Goal: Navigation & Orientation: Find specific page/section

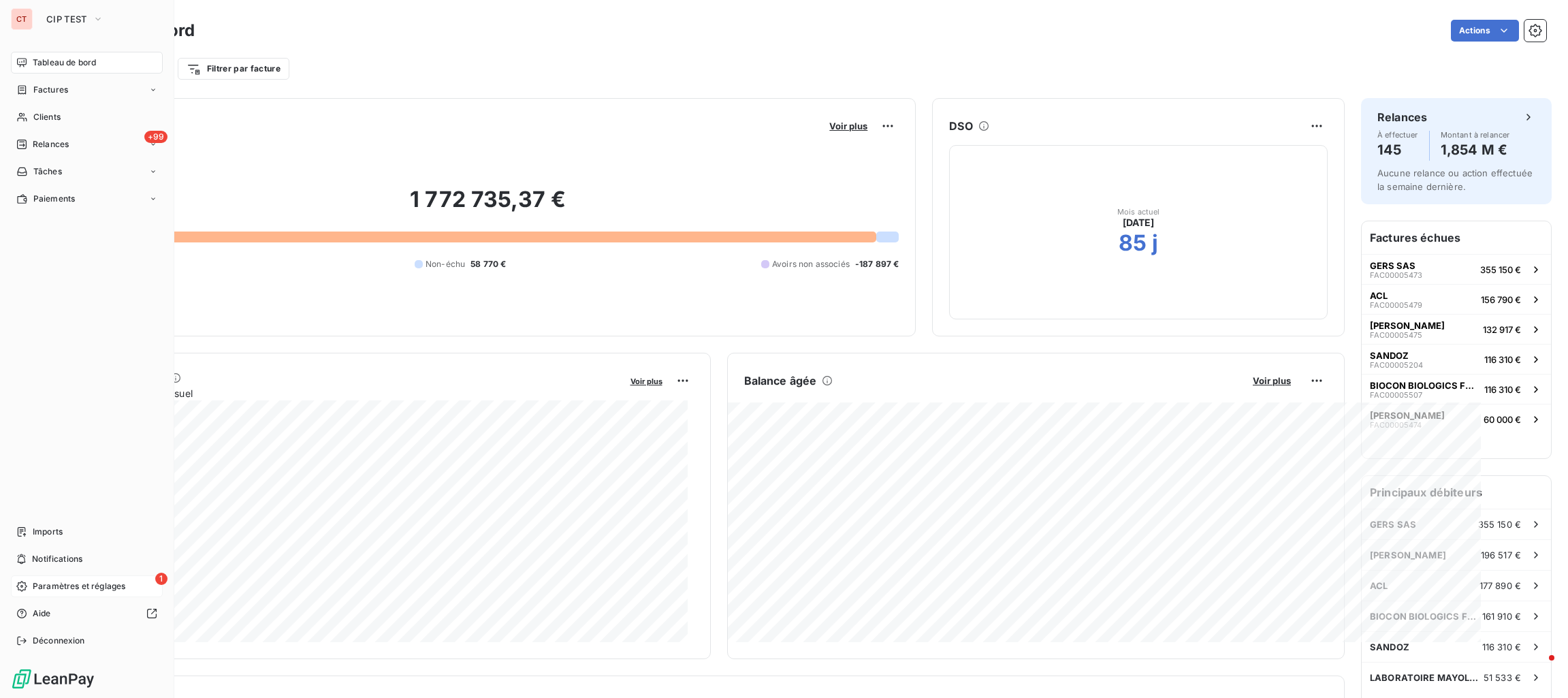
click at [73, 579] on div "1 Paramètres et réglages" at bounding box center [86, 586] width 151 height 22
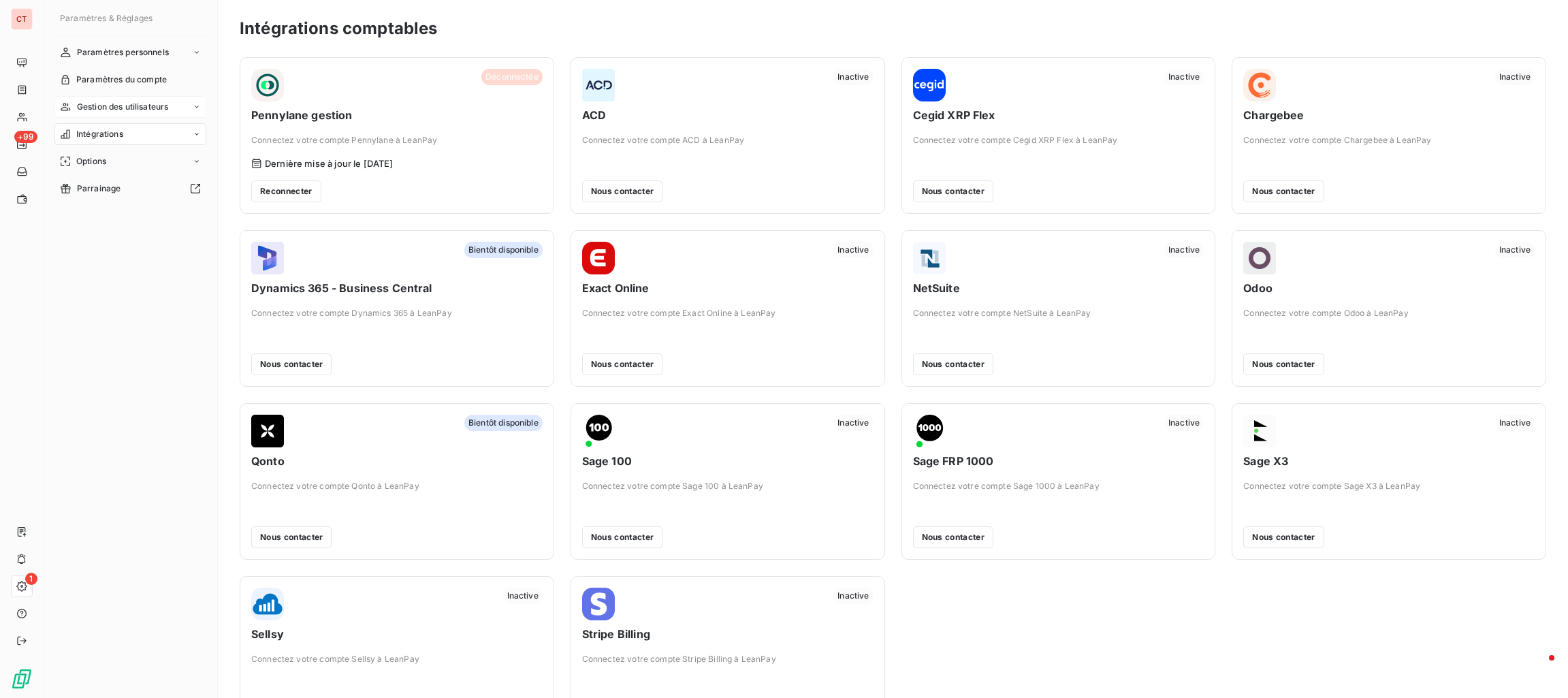
click at [171, 110] on div "Gestion des utilisateurs" at bounding box center [130, 107] width 151 height 22
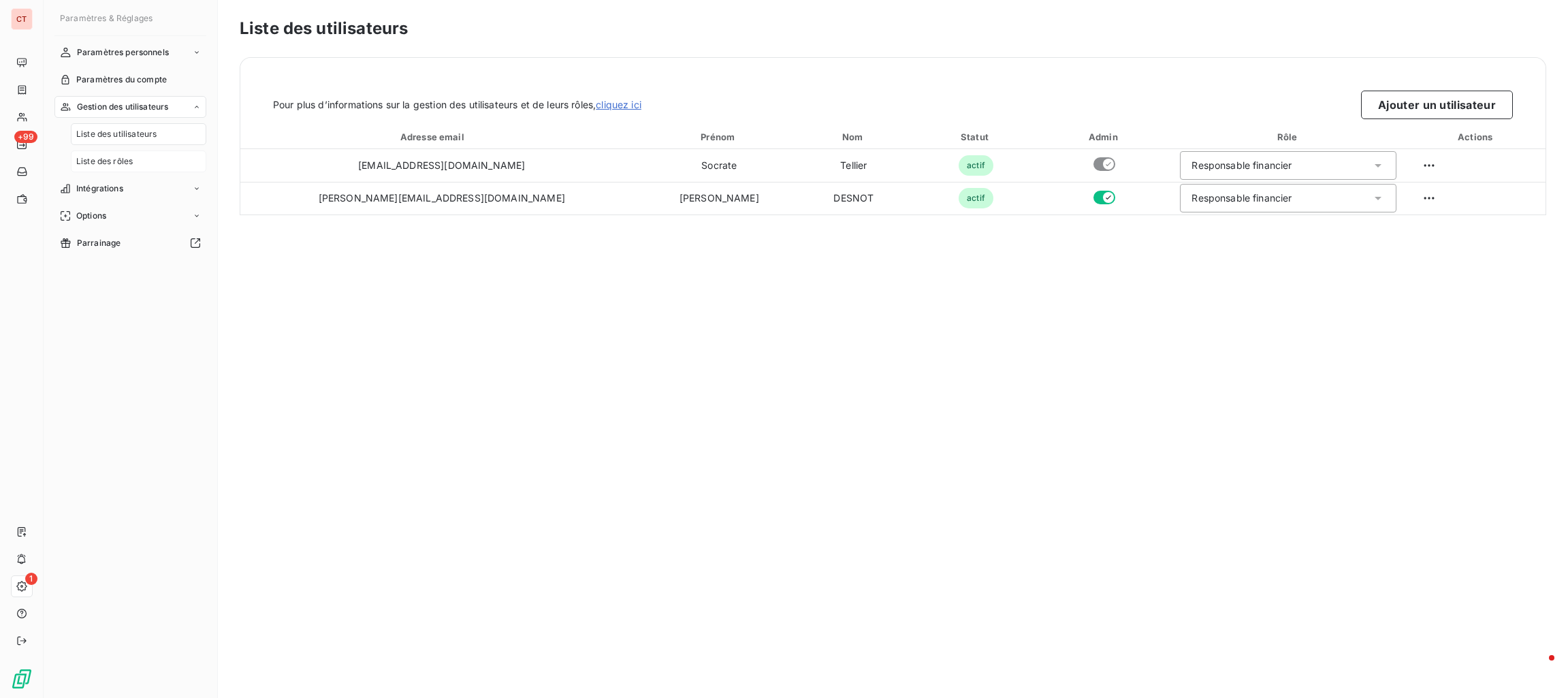
click at [144, 160] on div "Liste des rôles" at bounding box center [139, 161] width 136 height 22
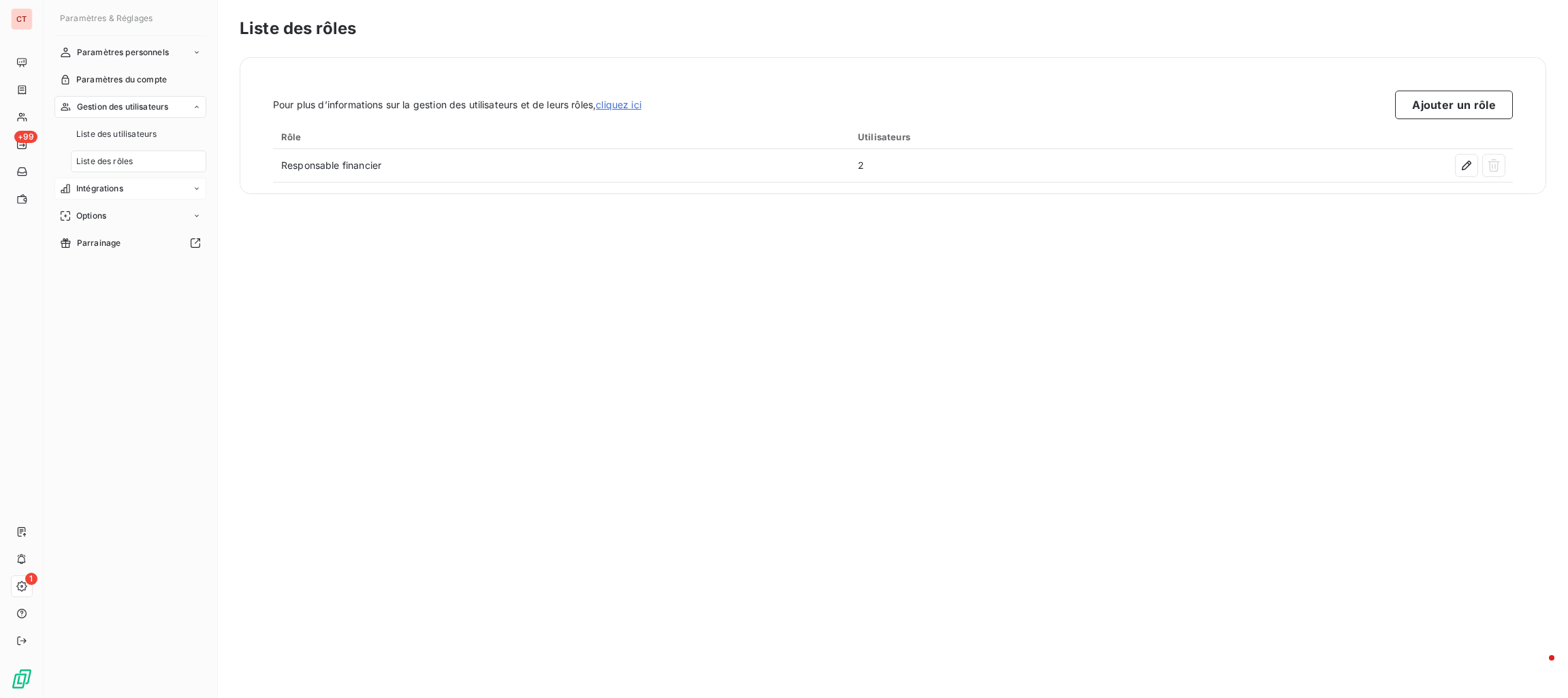
click at [128, 192] on div "Intégrations" at bounding box center [130, 189] width 151 height 22
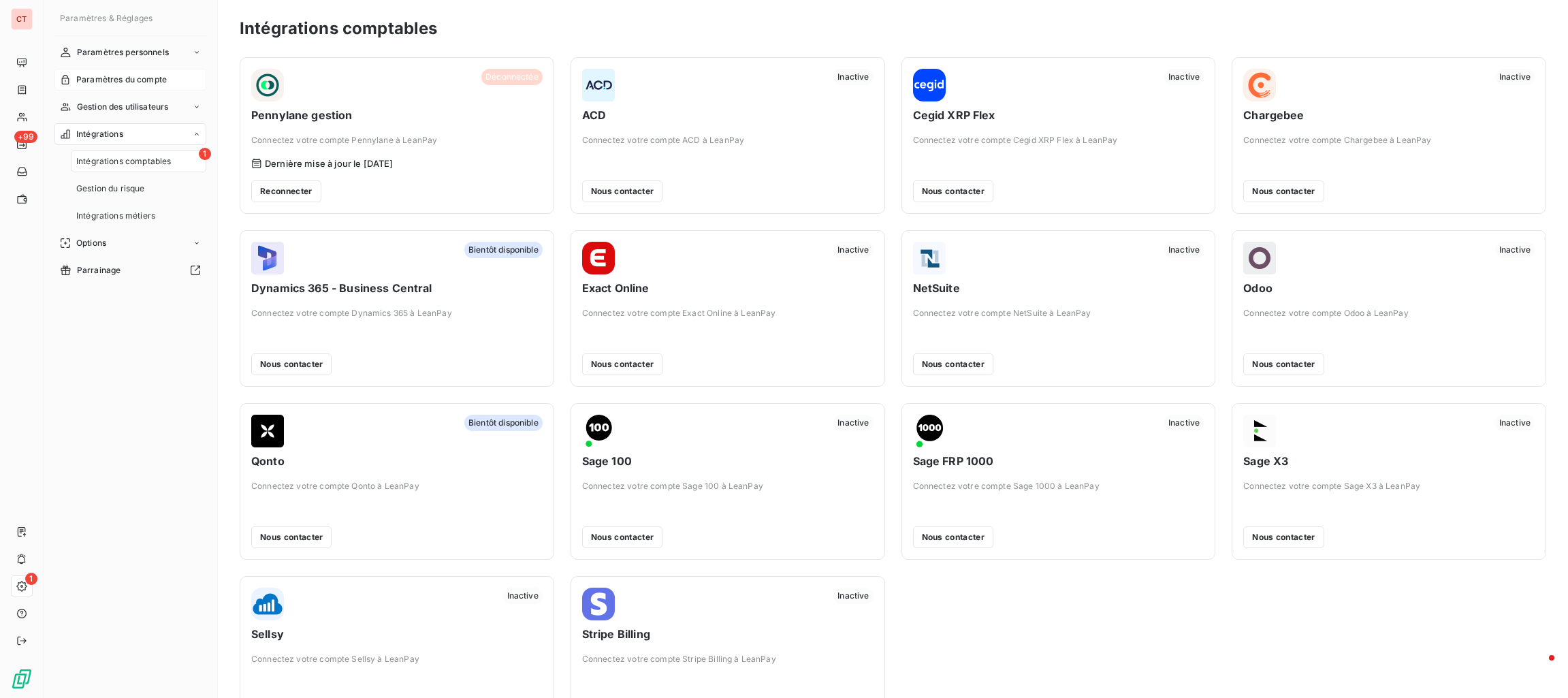
click at [127, 79] on span "Paramètres du compte" at bounding box center [121, 79] width 90 height 12
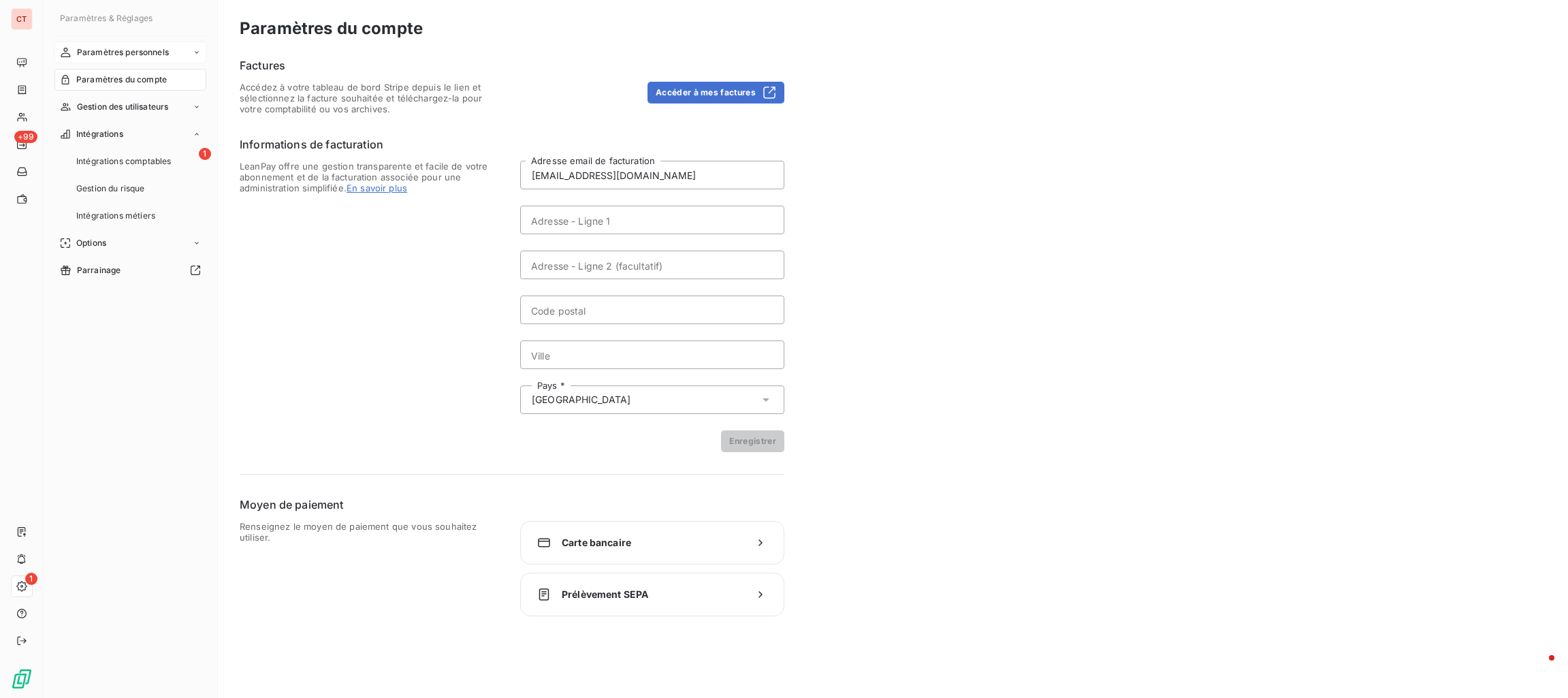
click at [128, 53] on span "Paramètres personnels" at bounding box center [122, 52] width 92 height 12
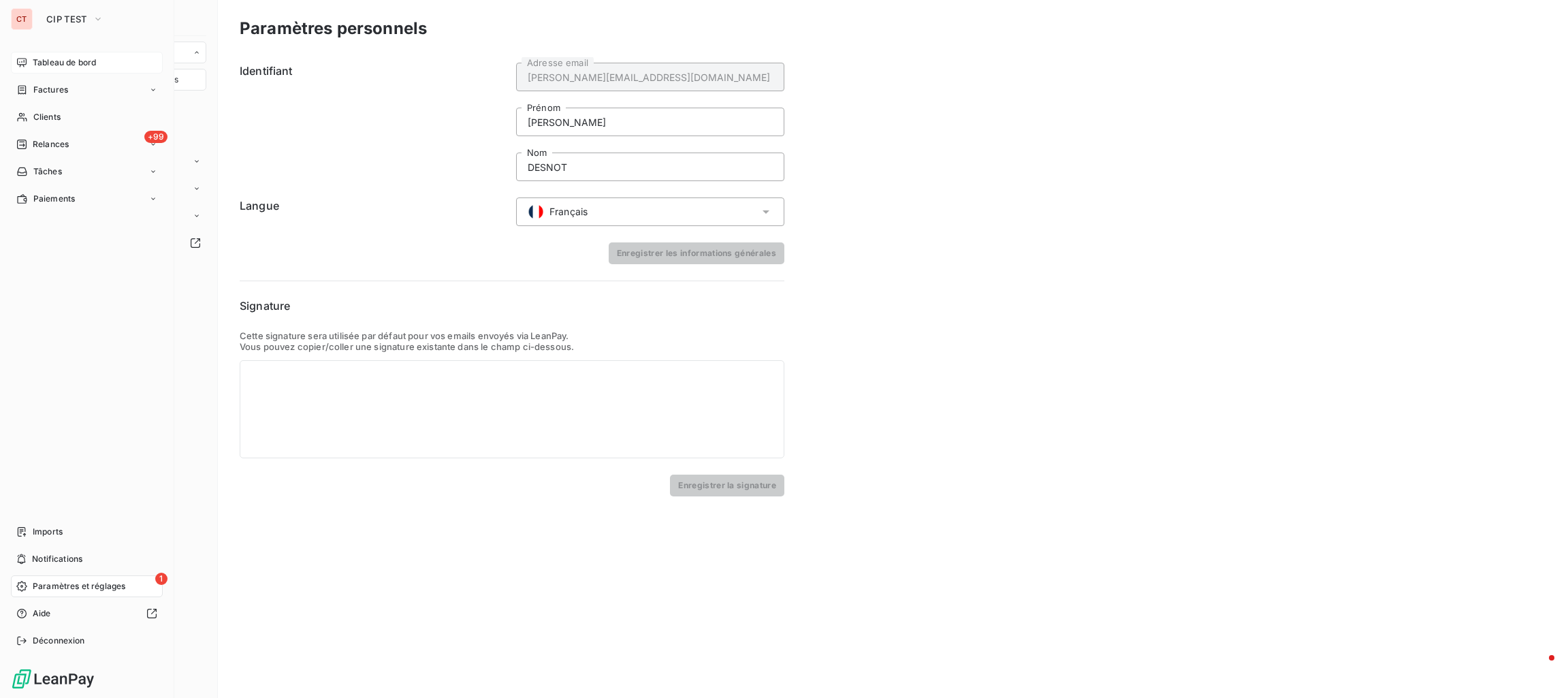
click at [28, 59] on div "Tableau de bord" at bounding box center [86, 63] width 151 height 22
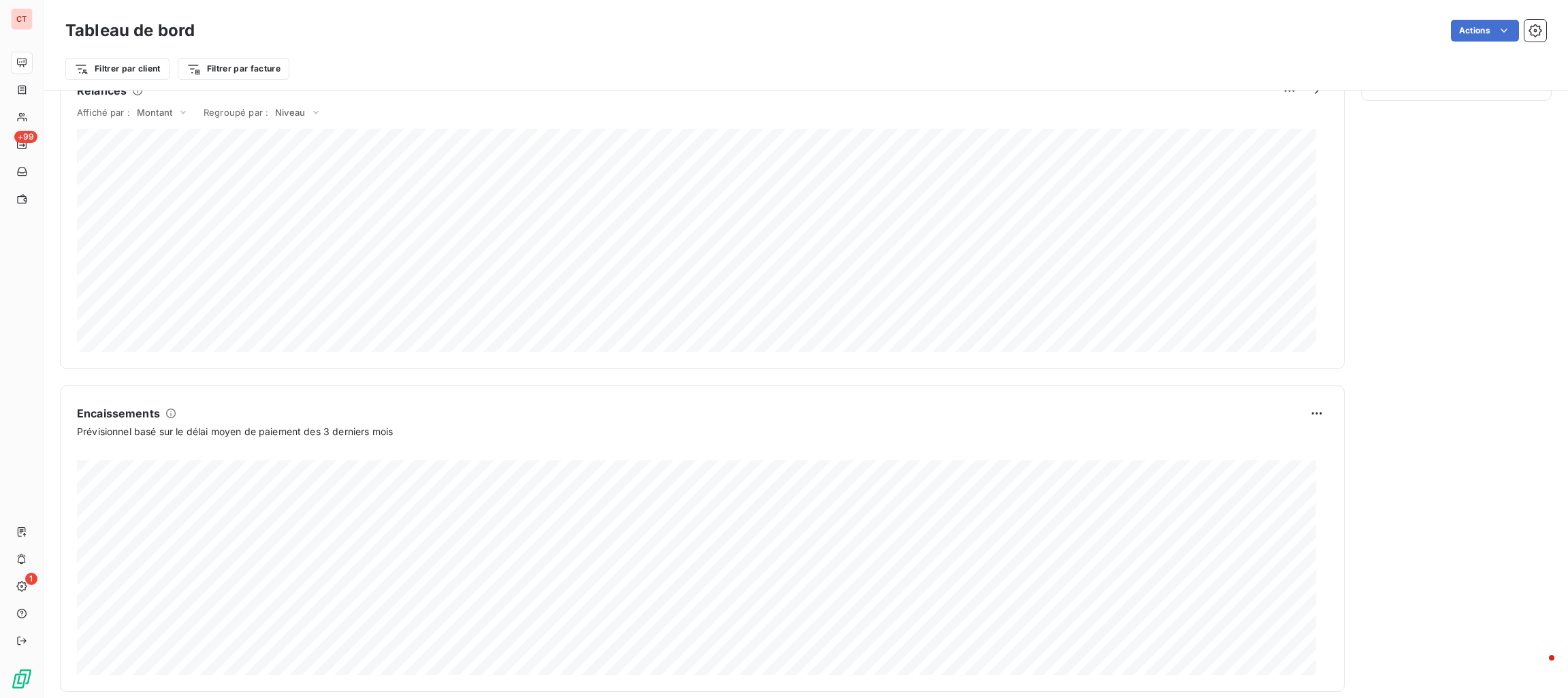
scroll to position [629, 0]
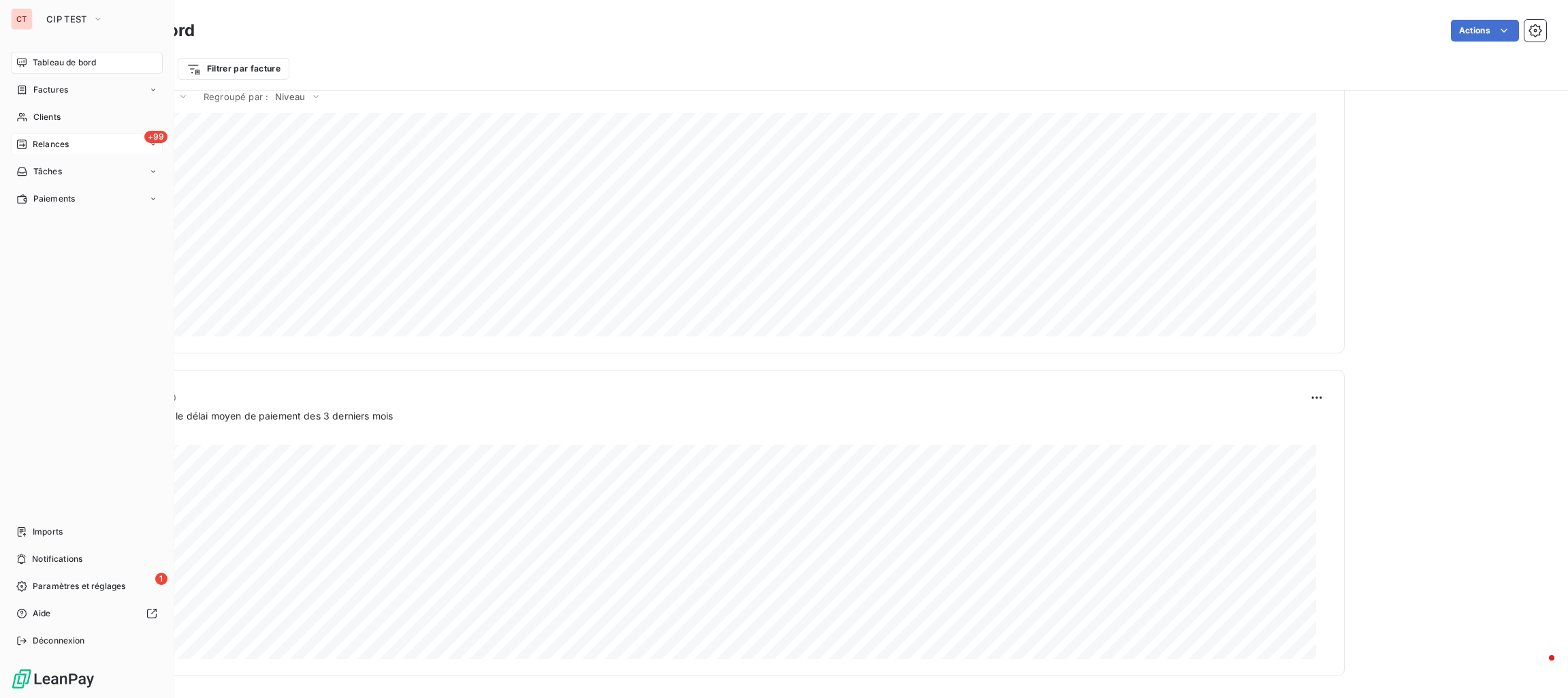
click at [36, 139] on span "Relances" at bounding box center [50, 144] width 36 height 12
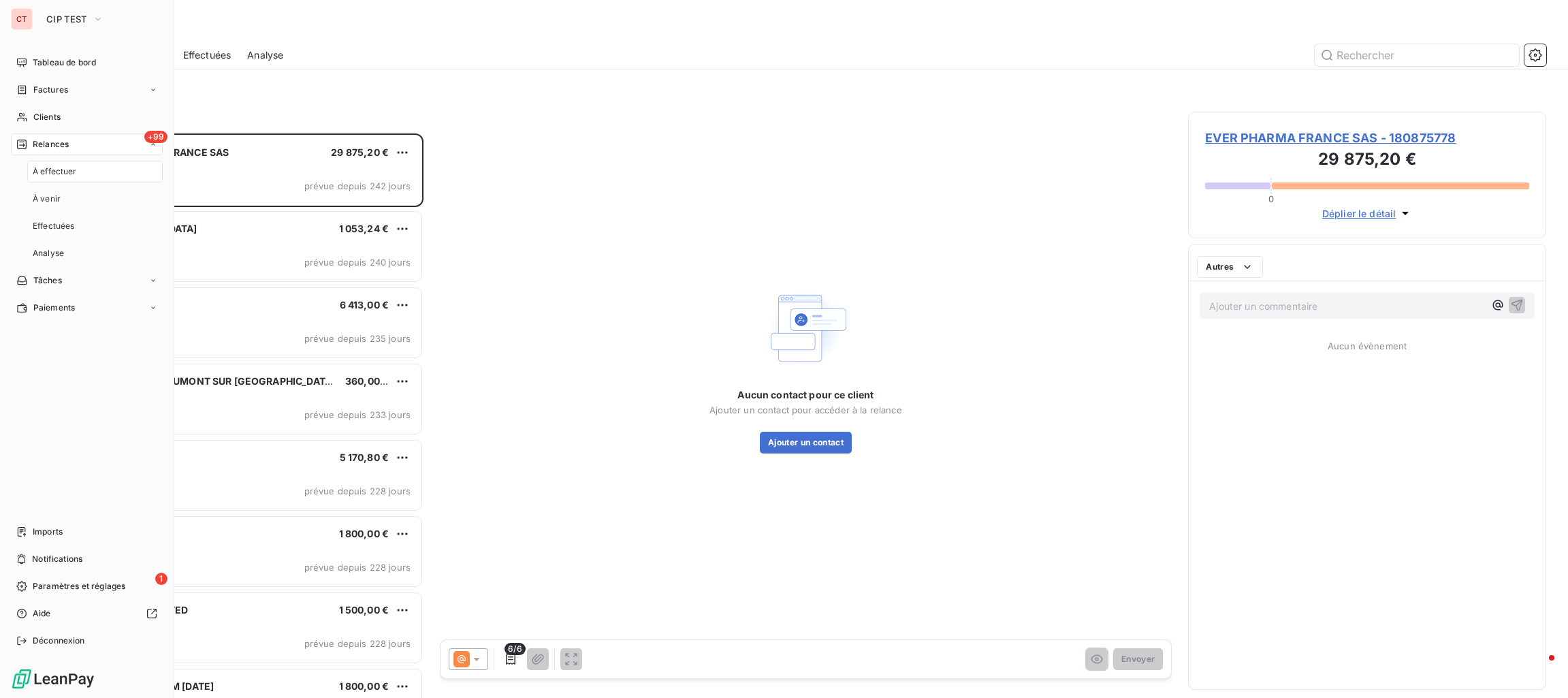
scroll to position [553, 347]
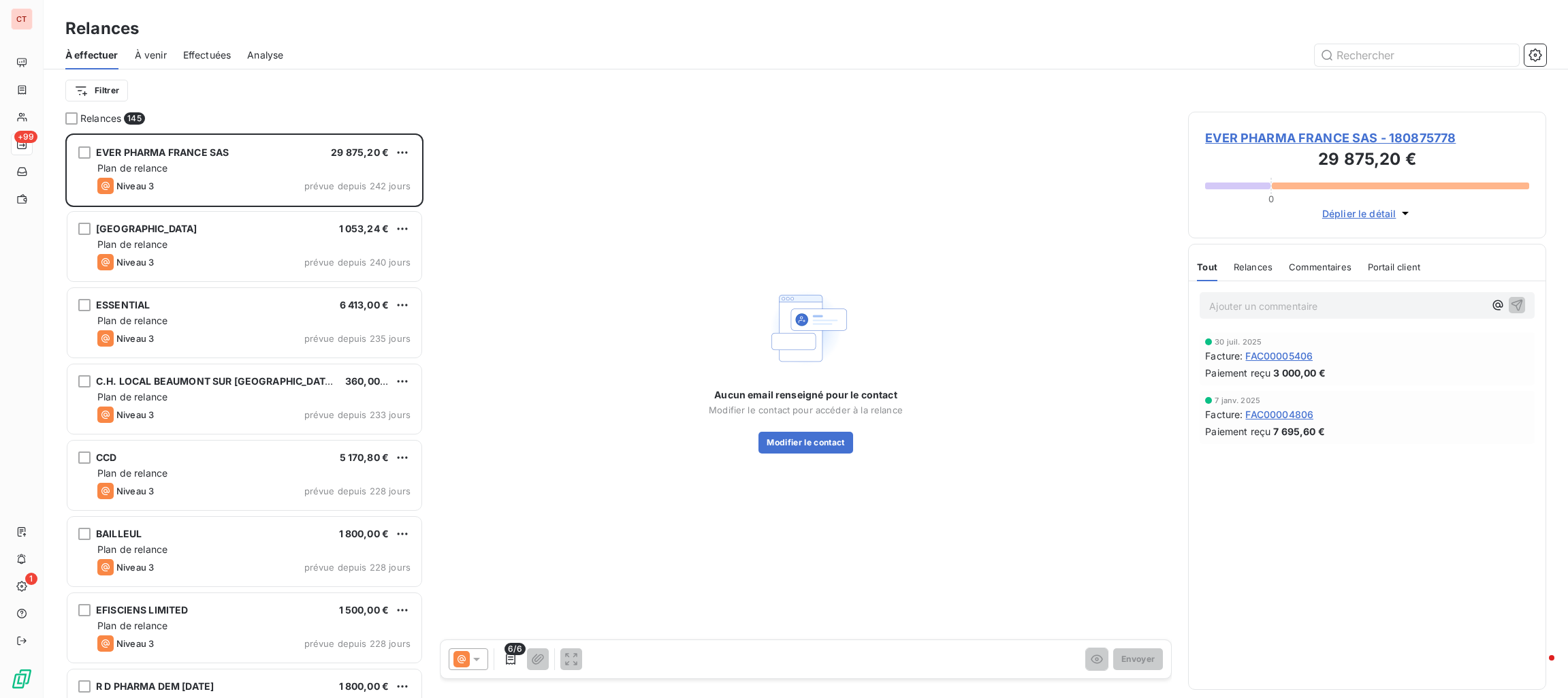
click at [221, 54] on span "Effectuées" at bounding box center [207, 55] width 48 height 13
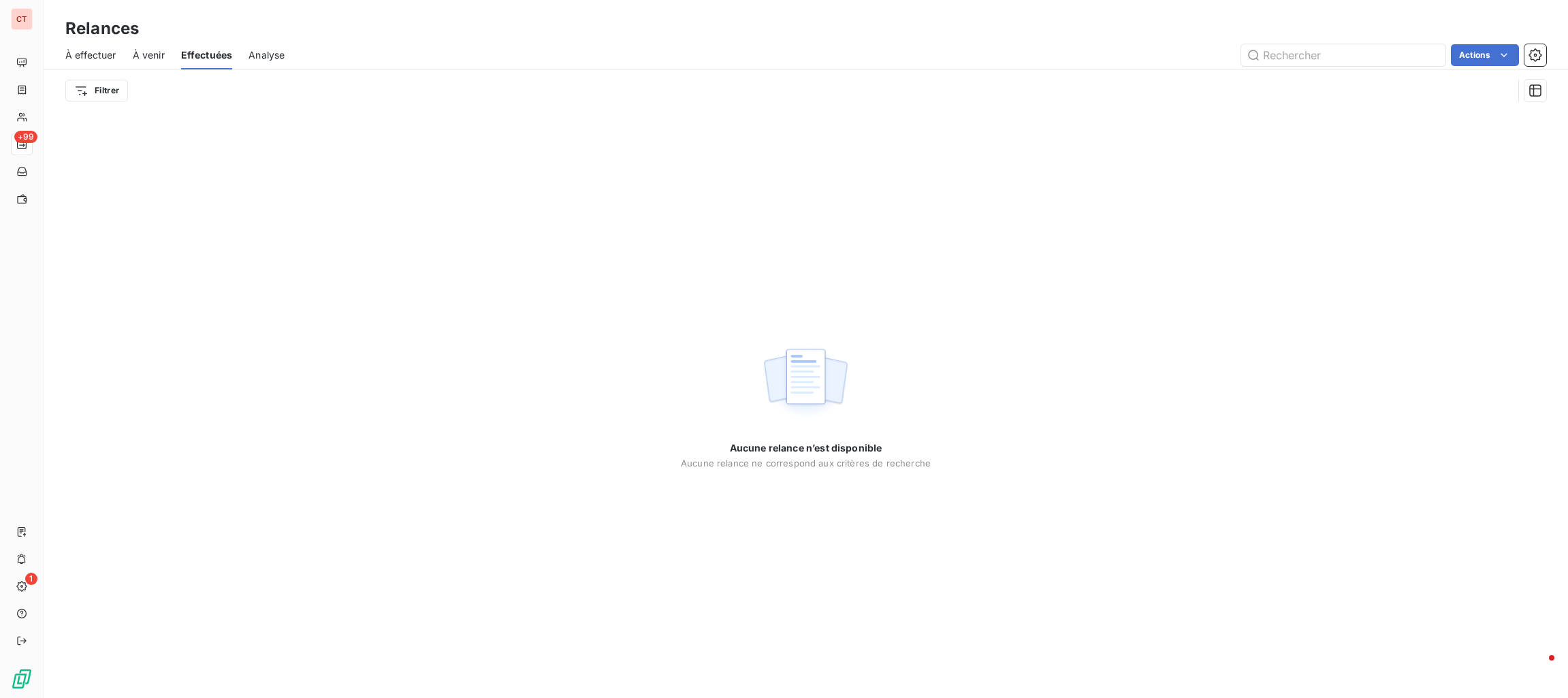
click at [259, 55] on span "Analyse" at bounding box center [266, 55] width 36 height 13
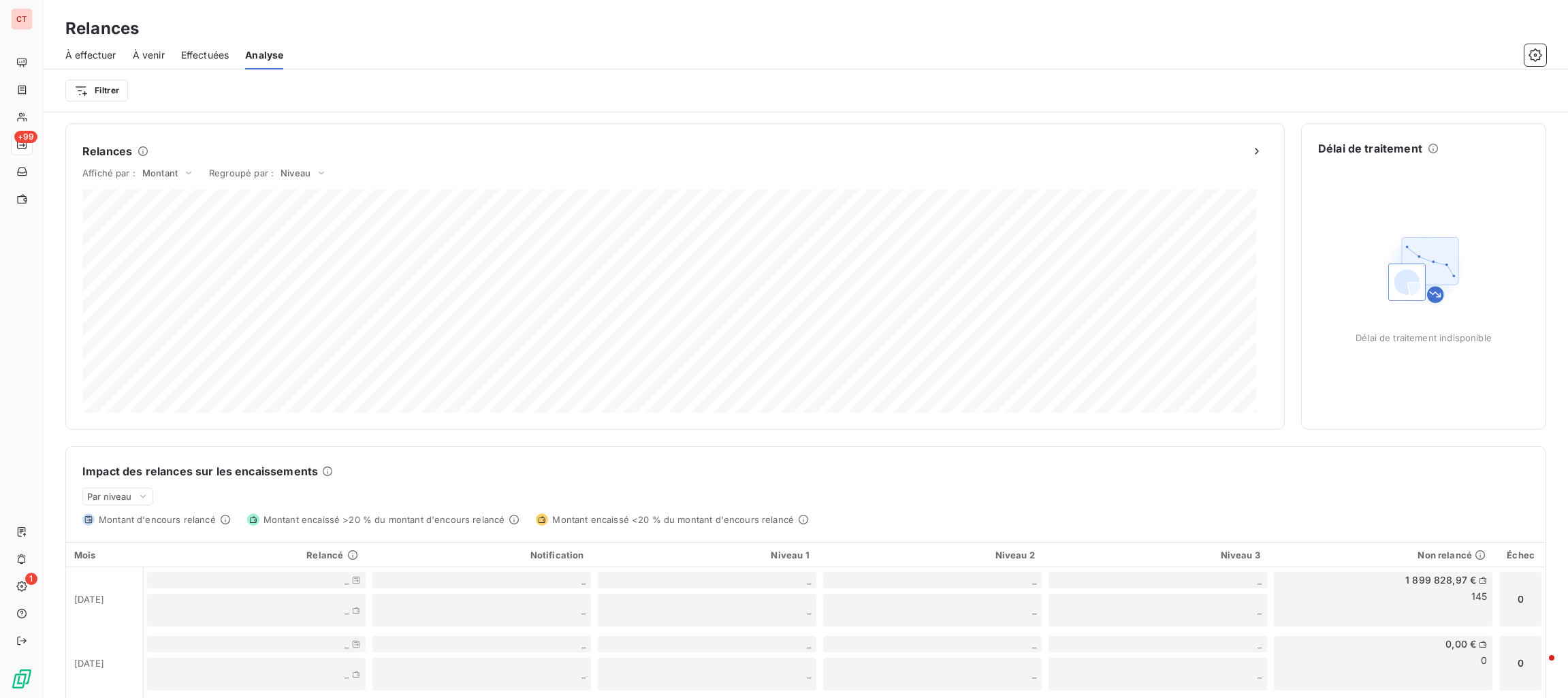
click at [215, 55] on span "Effectuées" at bounding box center [205, 55] width 48 height 13
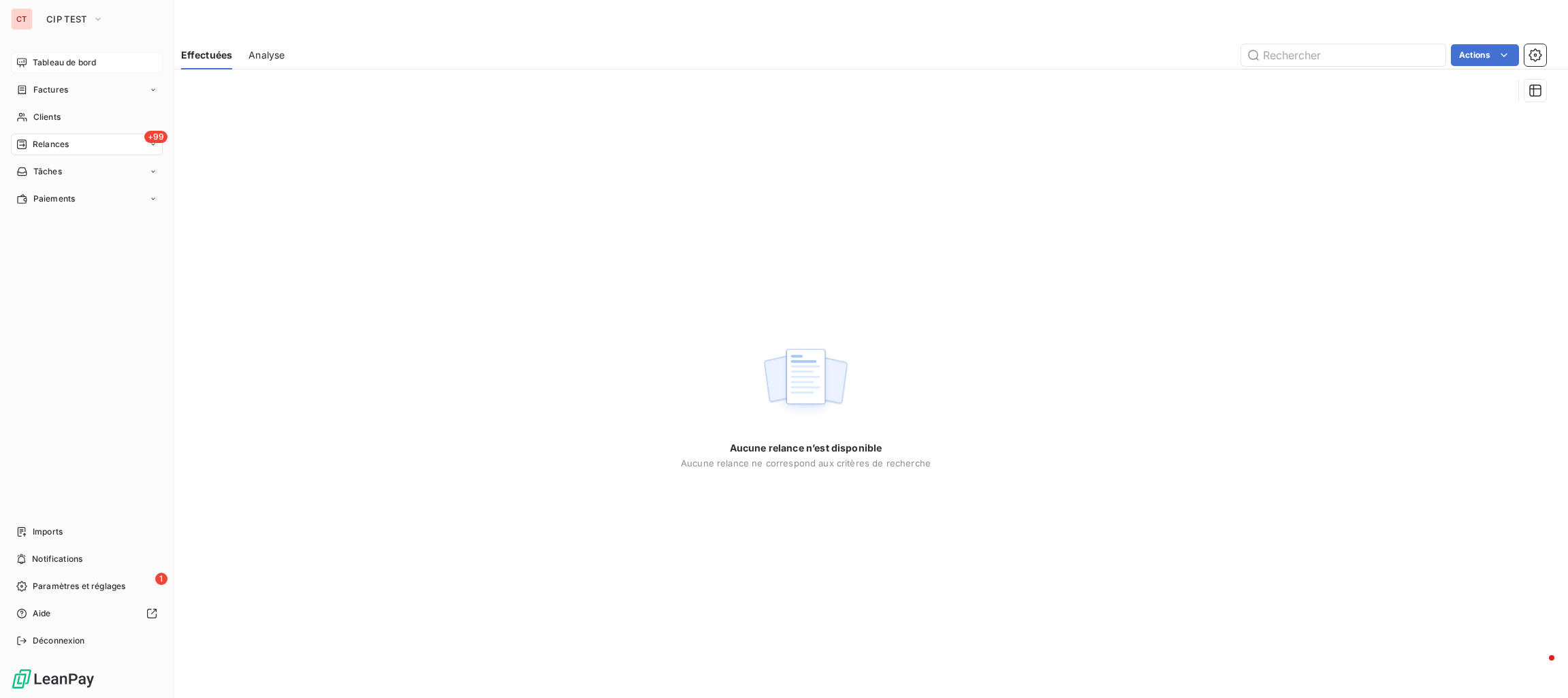
click at [37, 61] on span "Tableau de bord" at bounding box center [64, 62] width 64 height 12
